Goal: Transaction & Acquisition: Purchase product/service

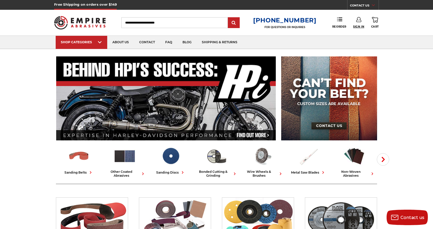
click at [361, 26] on span "Sign In" at bounding box center [358, 26] width 11 height 3
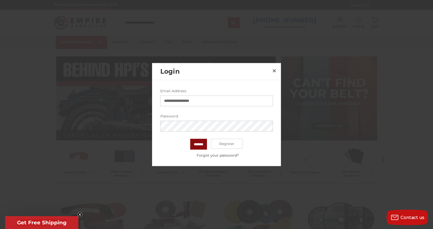
click at [199, 146] on input "*******" at bounding box center [198, 144] width 17 height 11
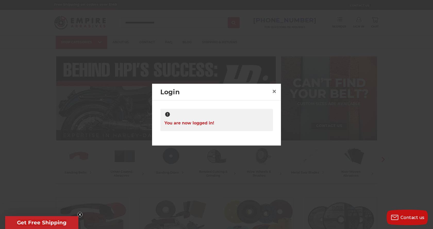
click at [33, 76] on div at bounding box center [216, 114] width 433 height 229
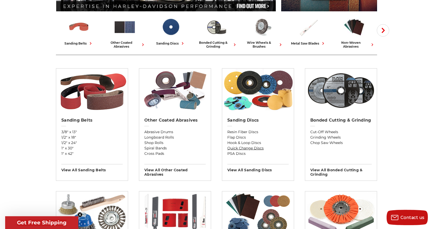
scroll to position [132, 0]
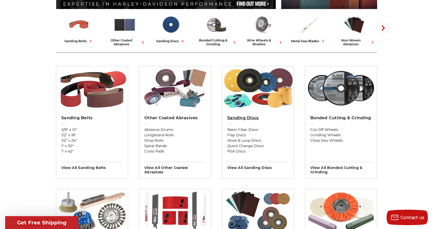
click at [248, 116] on h2 "Sanding Discs" at bounding box center [258, 118] width 61 height 5
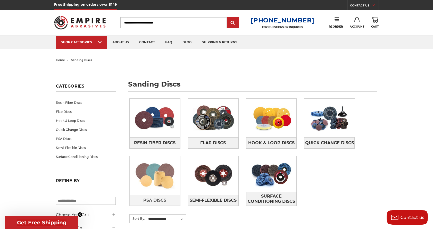
click at [160, 161] on img at bounding box center [155, 176] width 51 height 36
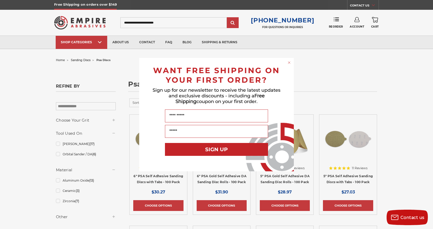
click at [292, 63] on circle "Close dialog" at bounding box center [289, 62] width 5 height 5
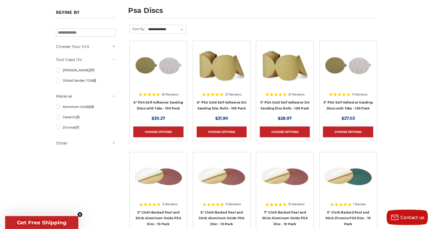
scroll to position [53, 0]
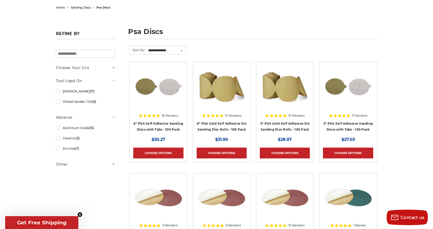
click at [155, 124] on div at bounding box center [158, 99] width 50 height 66
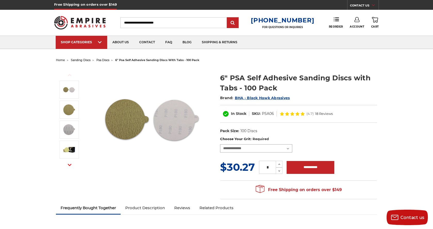
click at [220, 144] on select "**********" at bounding box center [256, 148] width 72 height 8
select select "***"
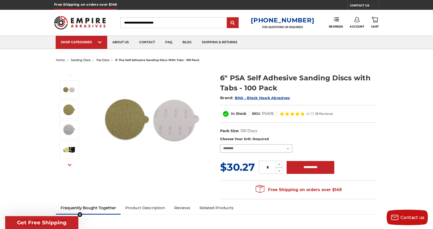
click option "********" at bounding box center [0, 0] width 0 height 0
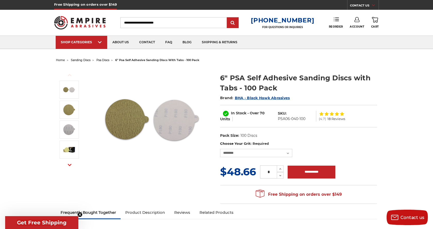
click at [334, 24] on link "Reorder" at bounding box center [336, 22] width 14 height 11
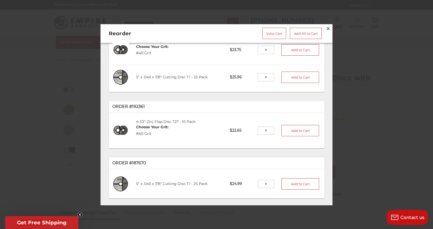
scroll to position [55, 0]
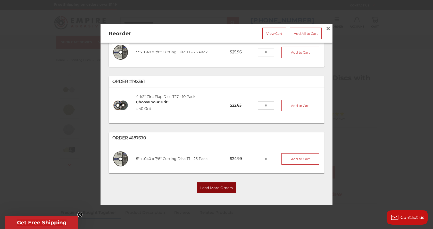
click at [221, 186] on button "Load More Orders" at bounding box center [217, 188] width 40 height 11
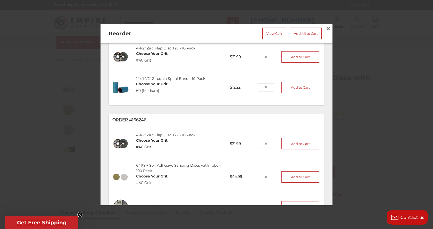
scroll to position [278, 0]
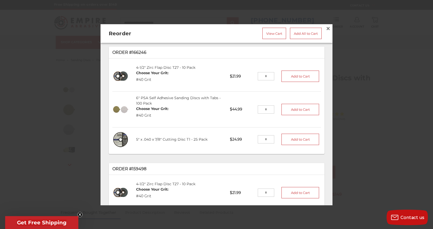
click at [271, 111] on input "tel" at bounding box center [266, 110] width 17 height 8
type input "*"
click at [288, 108] on button "Add to Cart" at bounding box center [301, 109] width 38 height 11
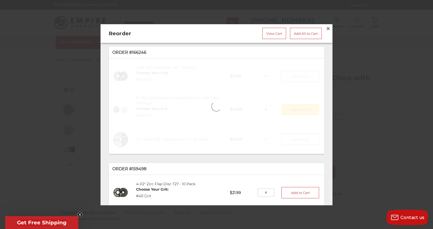
scroll to position [316, 0]
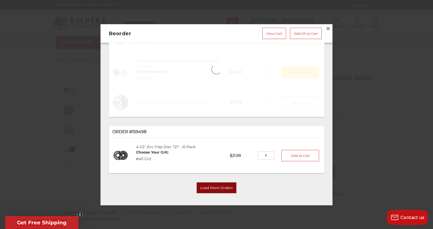
click at [211, 190] on button "Load More Orders" at bounding box center [217, 188] width 40 height 11
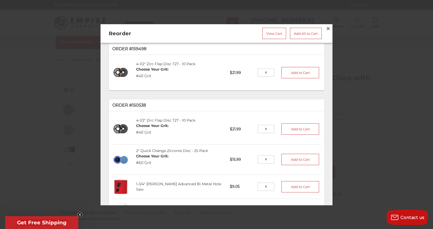
scroll to position [399, 0]
click at [271, 157] on input "tel" at bounding box center [266, 159] width 17 height 8
type input "*"
click at [290, 158] on button "Add to Cart" at bounding box center [301, 159] width 38 height 11
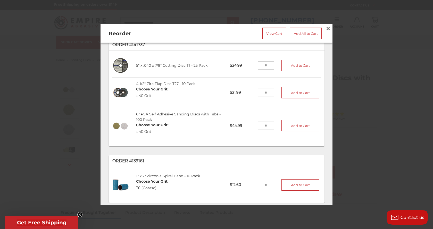
scroll to position [648, 0]
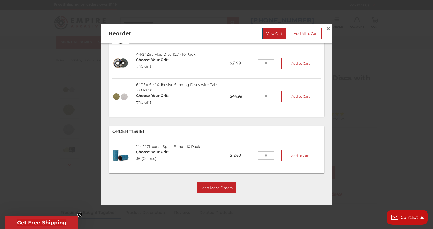
click at [265, 33] on link "View Cart" at bounding box center [275, 33] width 24 height 11
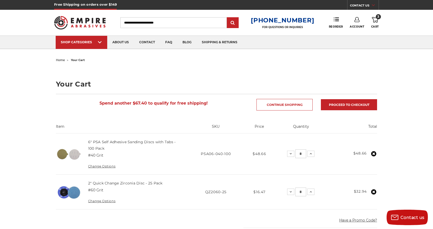
click at [81, 25] on img at bounding box center [80, 23] width 52 height 20
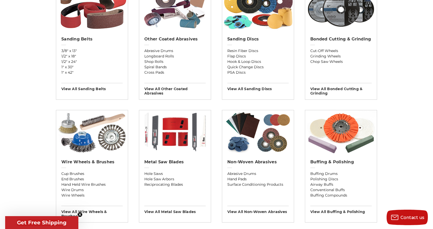
scroll to position [132, 0]
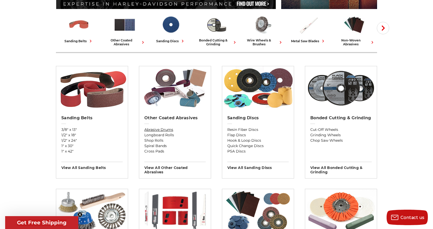
click at [149, 129] on link "Abrasive Drums" at bounding box center [174, 129] width 61 height 5
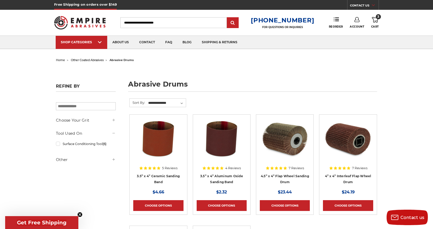
click at [83, 24] on img at bounding box center [80, 23] width 52 height 20
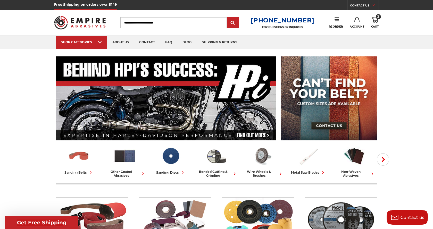
click at [374, 27] on span "Cart" at bounding box center [376, 26] width 8 height 3
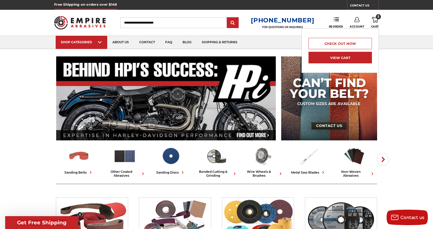
click at [337, 57] on link "View Cart" at bounding box center [340, 58] width 63 height 12
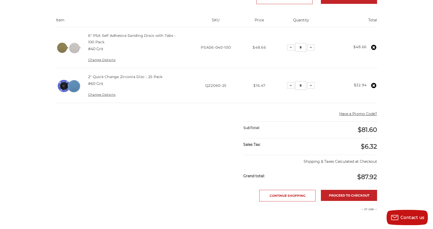
scroll to position [132, 0]
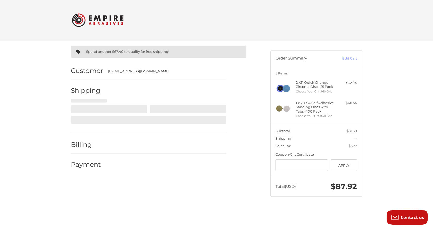
select select "**"
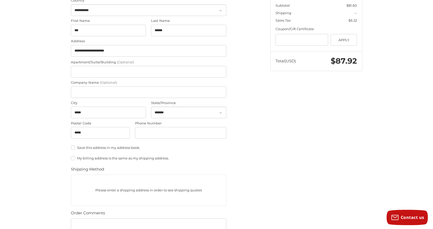
scroll to position [184, 0]
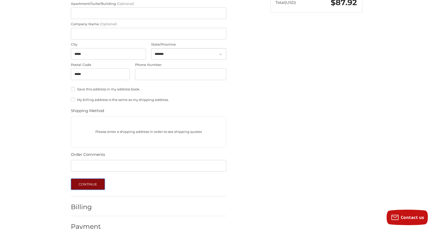
click at [85, 181] on button "Continue" at bounding box center [88, 184] width 34 height 11
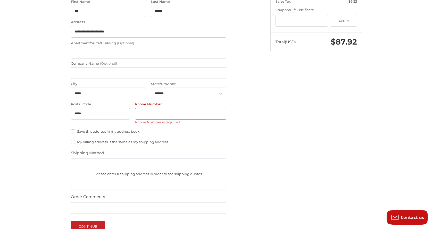
scroll to position [144, 0]
click at [176, 113] on input "Phone Number" at bounding box center [180, 115] width 91 height 12
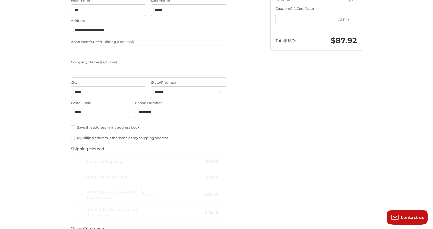
scroll to position [223, 0]
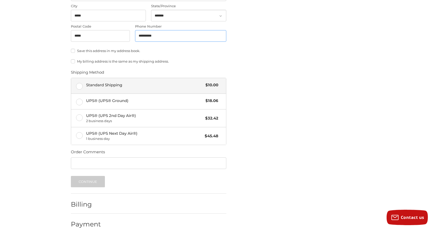
type input "**********"
click at [83, 87] on label "Standard Shipping $10.00" at bounding box center [148, 85] width 155 height 15
click at [90, 180] on button "Continue" at bounding box center [88, 181] width 34 height 11
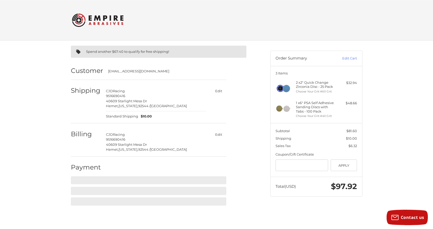
scroll to position [0, 0]
